Goal: Complete application form

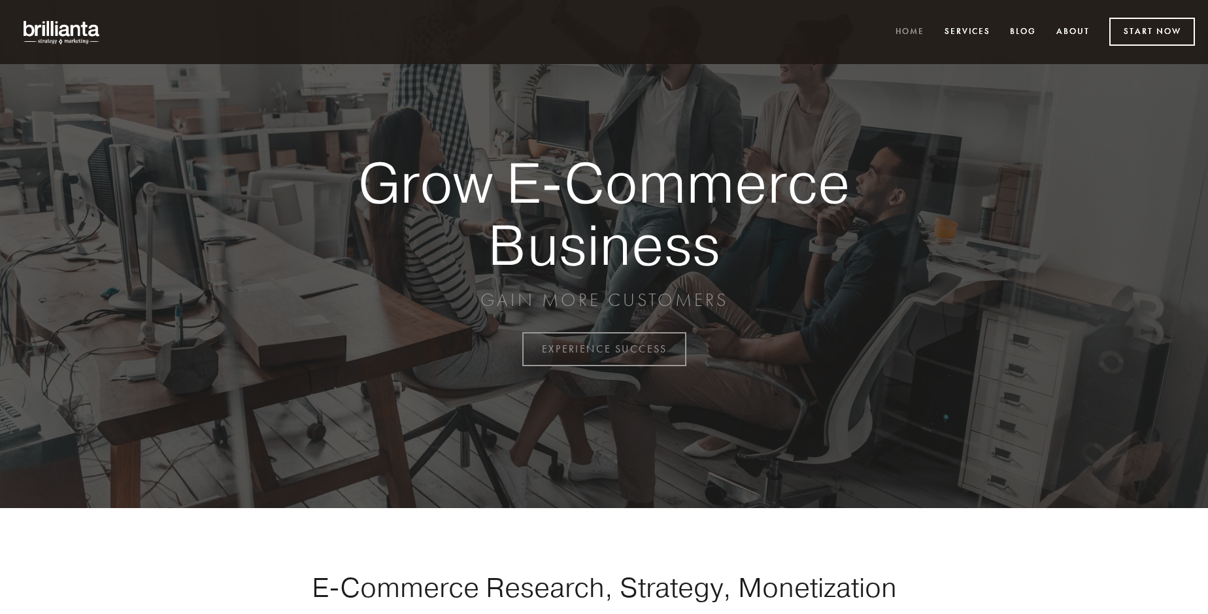
scroll to position [3427, 0]
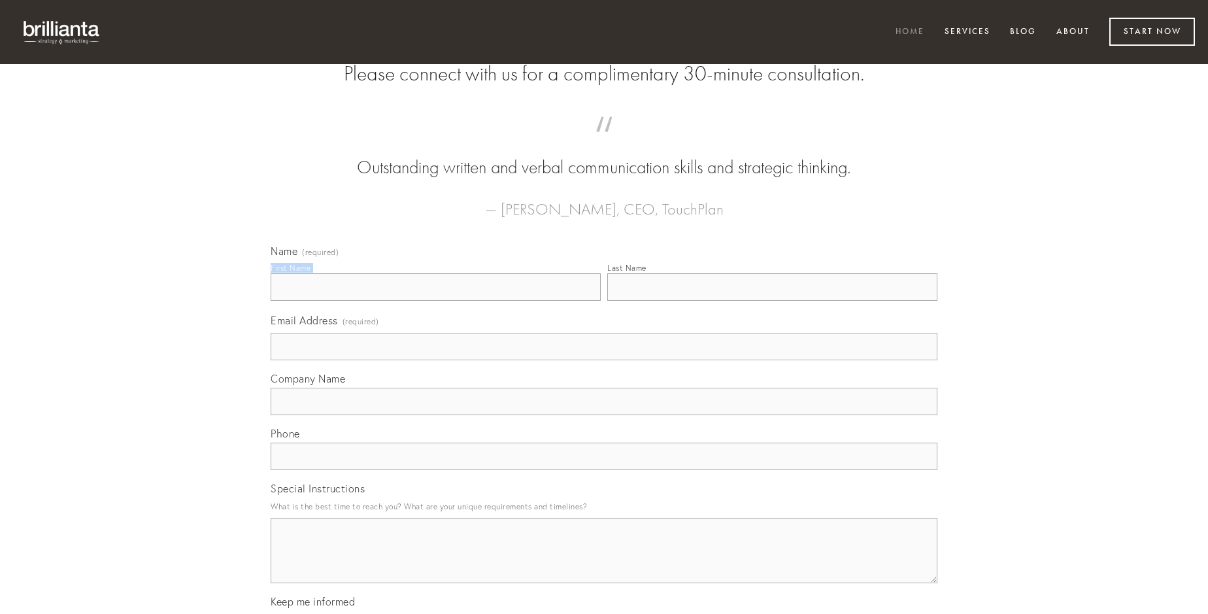
type input "[PERSON_NAME]"
click at [772, 301] on input "Last Name" at bounding box center [772, 286] width 330 height 27
type input "[PERSON_NAME]"
click at [604, 360] on input "Email Address (required)" at bounding box center [604, 346] width 667 height 27
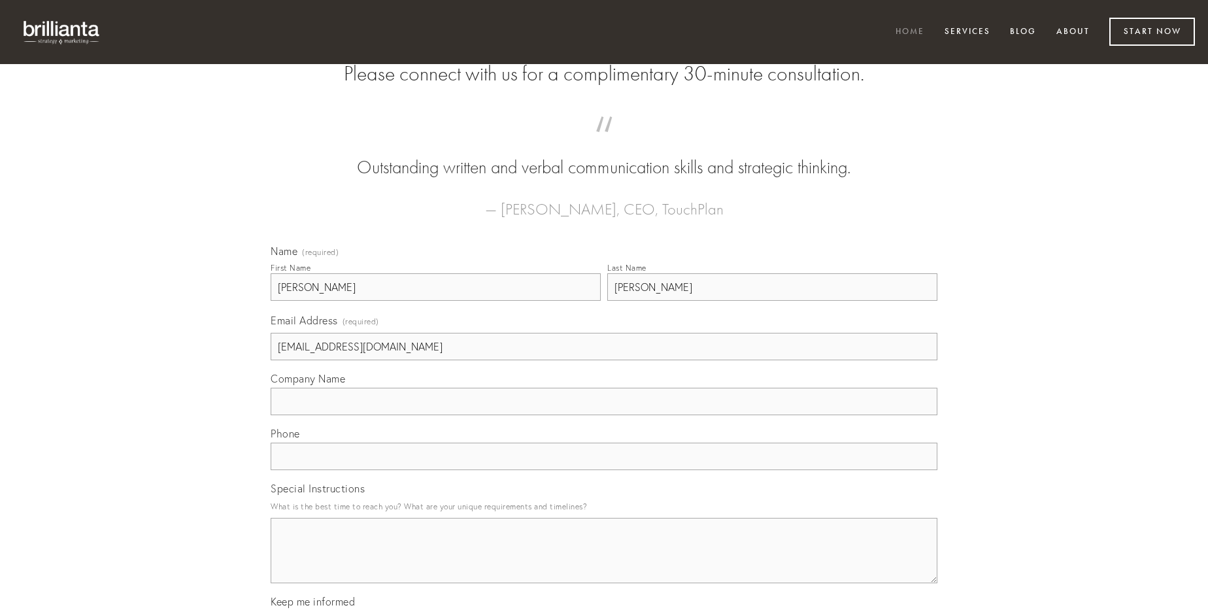
type input "[EMAIL_ADDRESS][DOMAIN_NAME]"
click at [604, 415] on input "Company Name" at bounding box center [604, 401] width 667 height 27
type input "ipsum"
click at [604, 470] on input "text" at bounding box center [604, 456] width 667 height 27
click at [604, 562] on textarea "Special Instructions" at bounding box center [604, 550] width 667 height 65
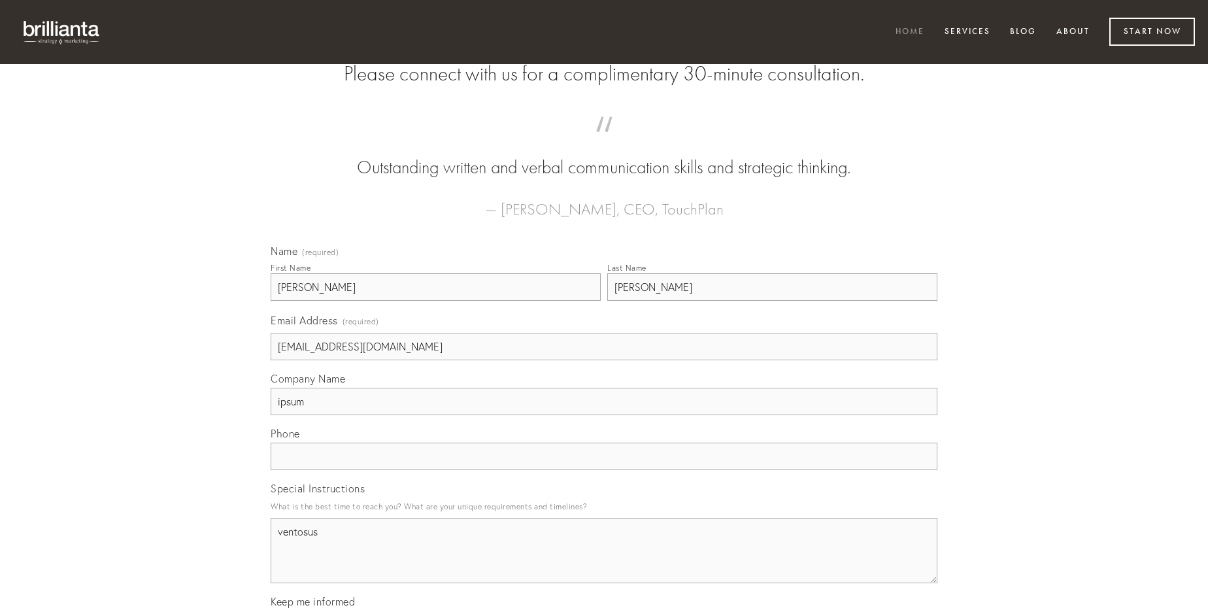
type textarea "ventosus"
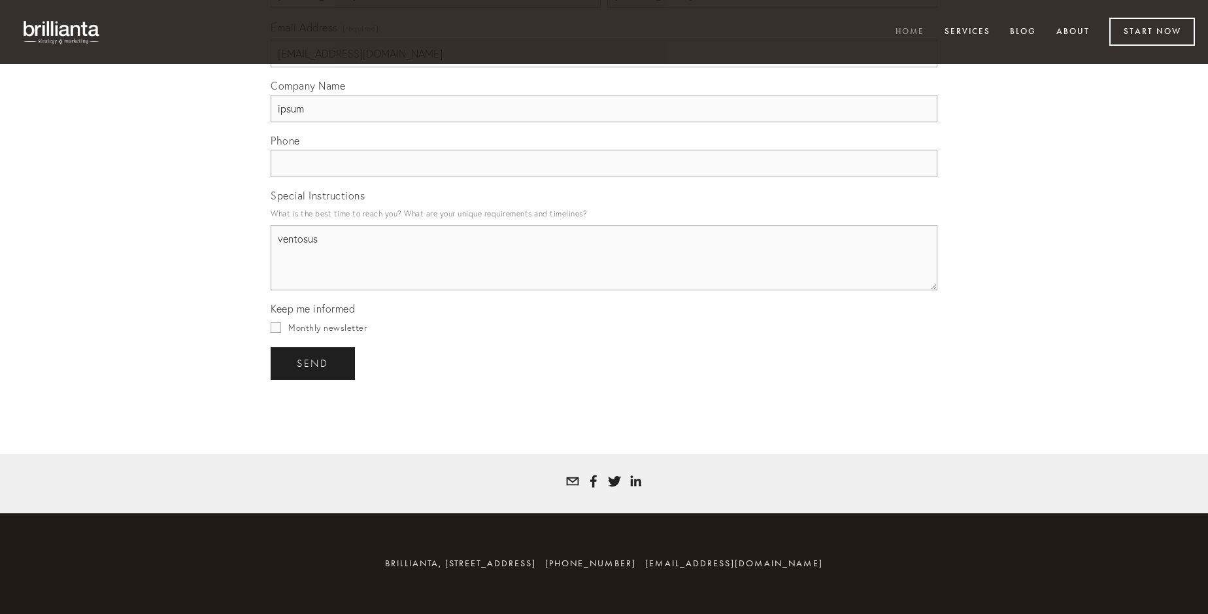
click at [314, 363] on span "send" at bounding box center [313, 364] width 32 height 12
